Goal: Information Seeking & Learning: Learn about a topic

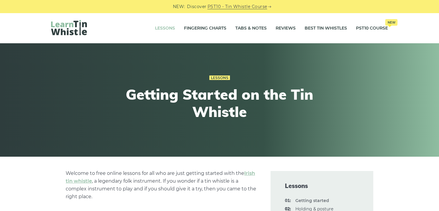
click at [160, 28] on link "Lessons" at bounding box center [165, 28] width 20 height 15
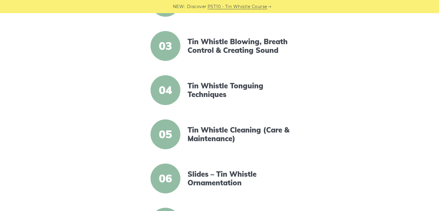
scroll to position [230, 0]
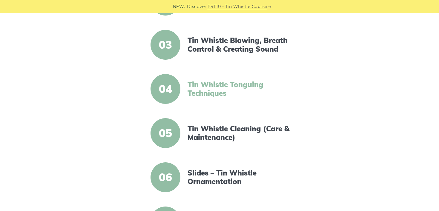
click at [202, 85] on link "Tin Whistle Tonguing Techniques" at bounding box center [239, 88] width 103 height 17
